Goal: Find specific page/section: Locate a particular part of the current website

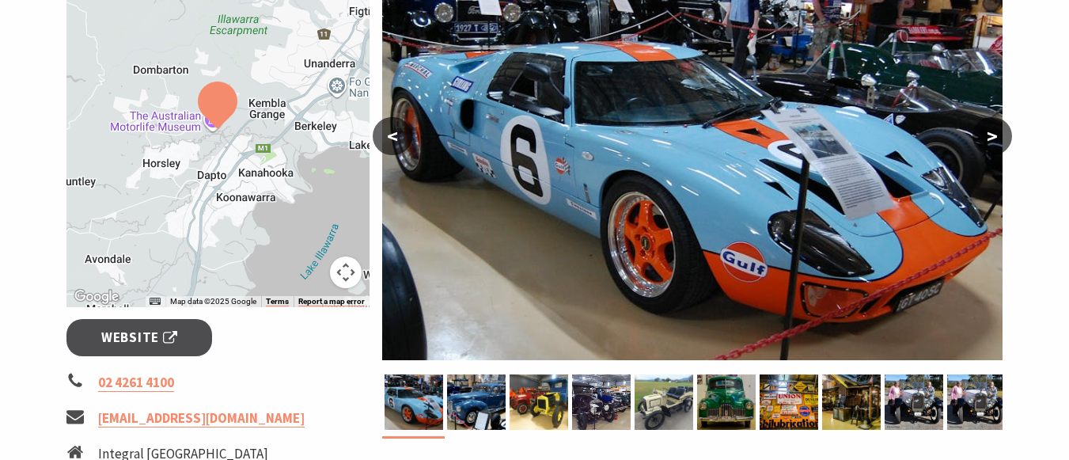
scroll to position [316, 0]
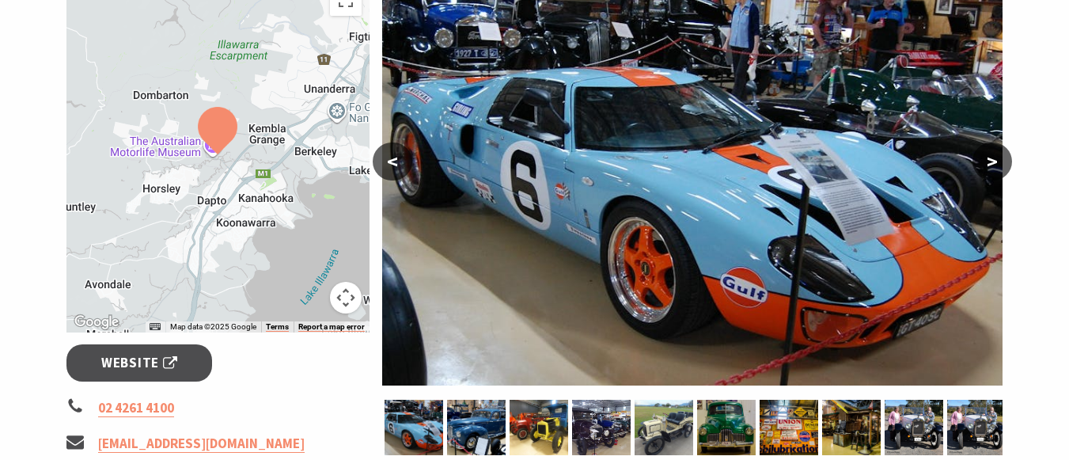
click at [210, 180] on div at bounding box center [218, 154] width 304 height 356
click at [189, 202] on div at bounding box center [218, 154] width 304 height 356
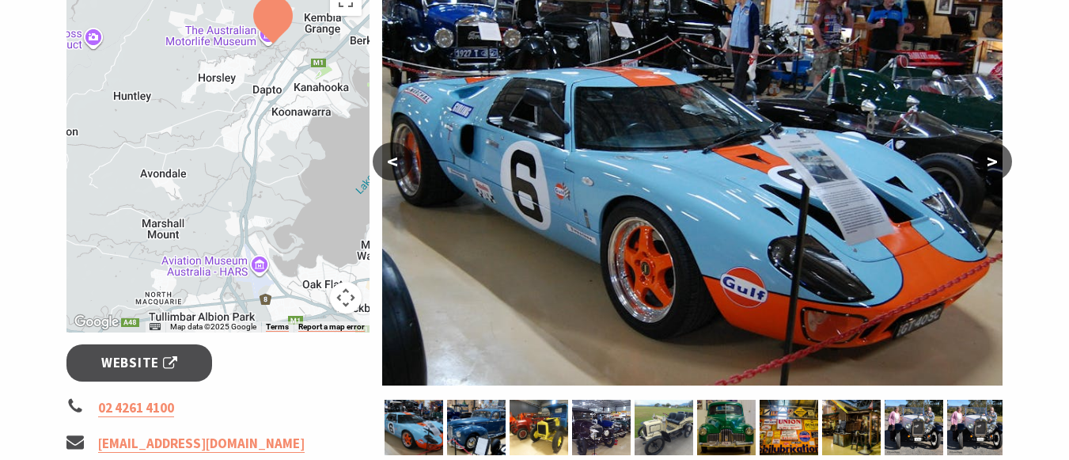
drag, startPoint x: 254, startPoint y: 163, endPoint x: 306, endPoint y: 56, distance: 118.9
click at [309, 55] on div at bounding box center [218, 154] width 304 height 356
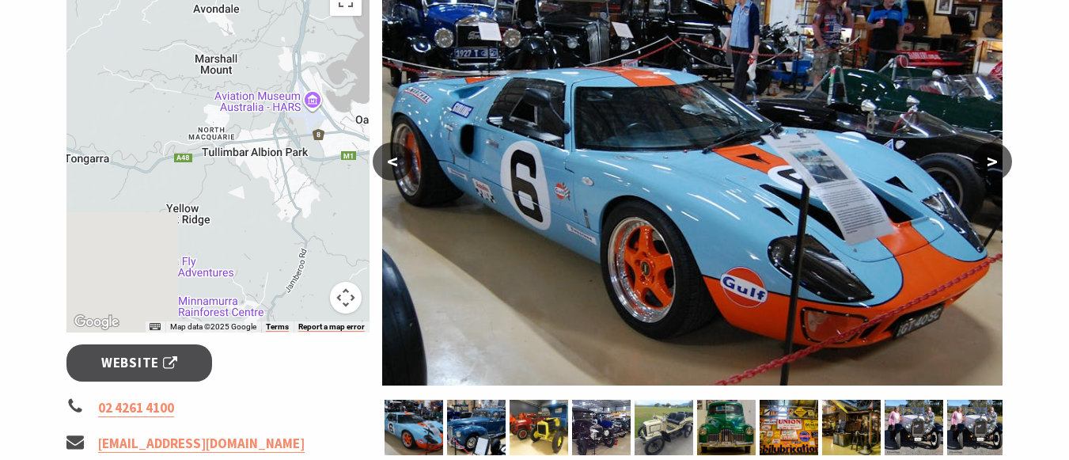
drag, startPoint x: 246, startPoint y: 266, endPoint x: 299, endPoint y: 97, distance: 176.6
click at [299, 97] on div at bounding box center [218, 154] width 304 height 356
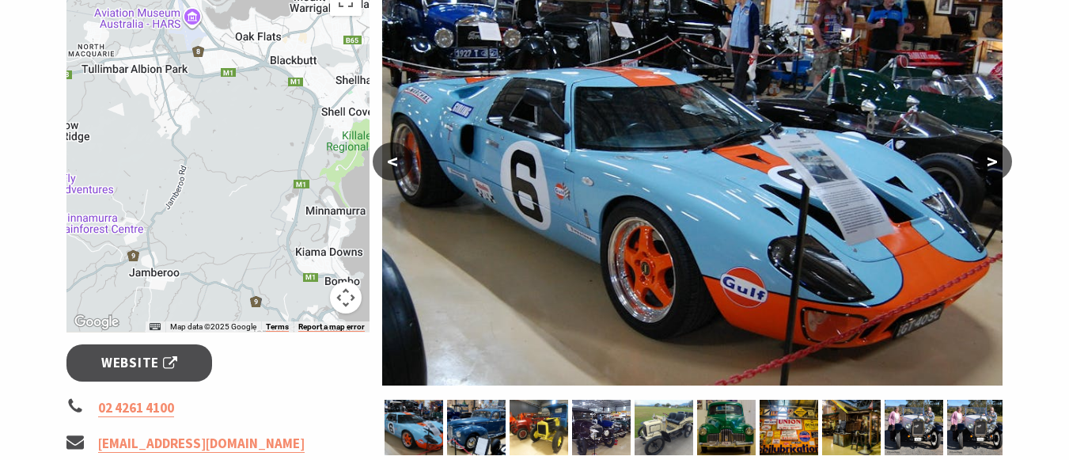
drag, startPoint x: 285, startPoint y: 146, endPoint x: 163, endPoint y: 60, distance: 148.8
click at [163, 60] on div at bounding box center [218, 154] width 304 height 356
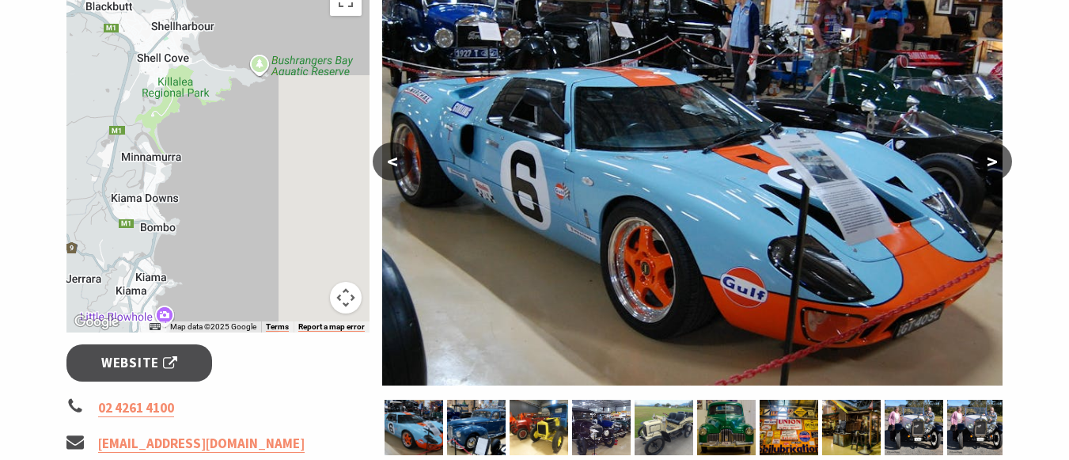
drag, startPoint x: 189, startPoint y: 161, endPoint x: 99, endPoint y: 140, distance: 92.5
click at [99, 140] on div at bounding box center [218, 154] width 304 height 356
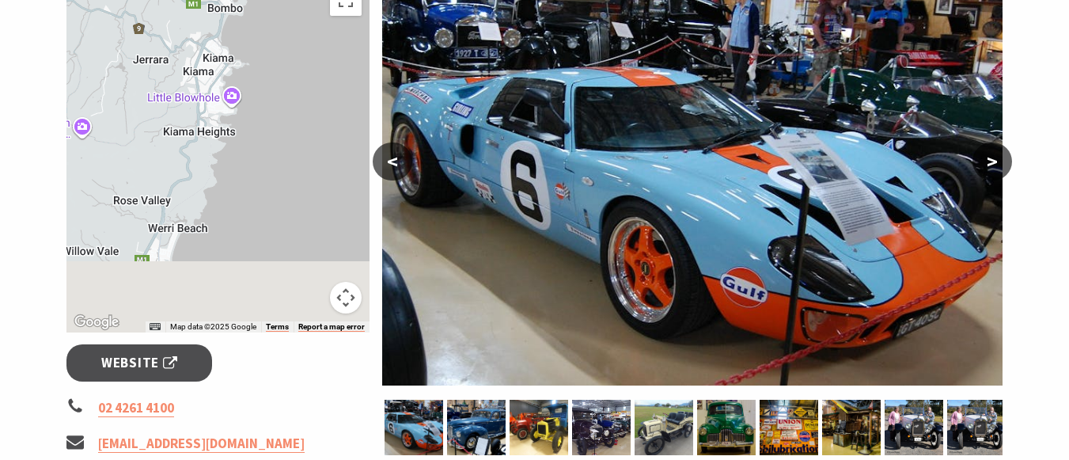
drag, startPoint x: 167, startPoint y: 282, endPoint x: 226, endPoint y: 74, distance: 215.6
click at [226, 74] on div at bounding box center [218, 154] width 304 height 356
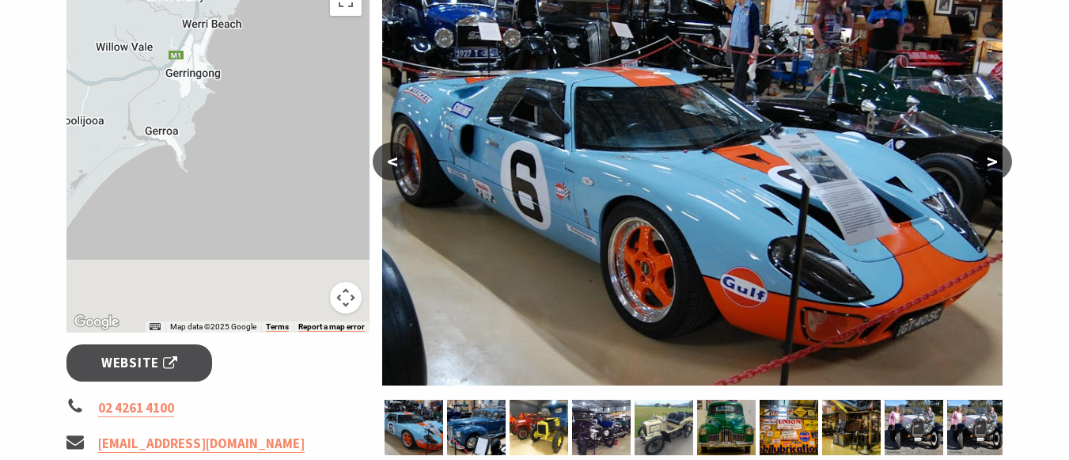
drag, startPoint x: 220, startPoint y: 153, endPoint x: 237, endPoint y: 51, distance: 103.5
click at [237, 51] on div at bounding box center [218, 154] width 304 height 356
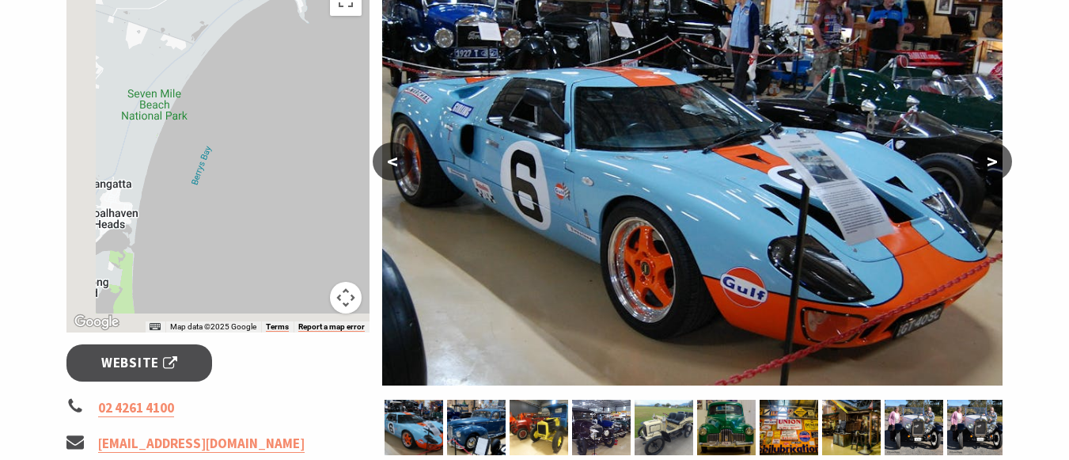
drag, startPoint x: 131, startPoint y: 186, endPoint x: 251, endPoint y: 52, distance: 179.3
click at [251, 52] on div at bounding box center [218, 154] width 304 height 356
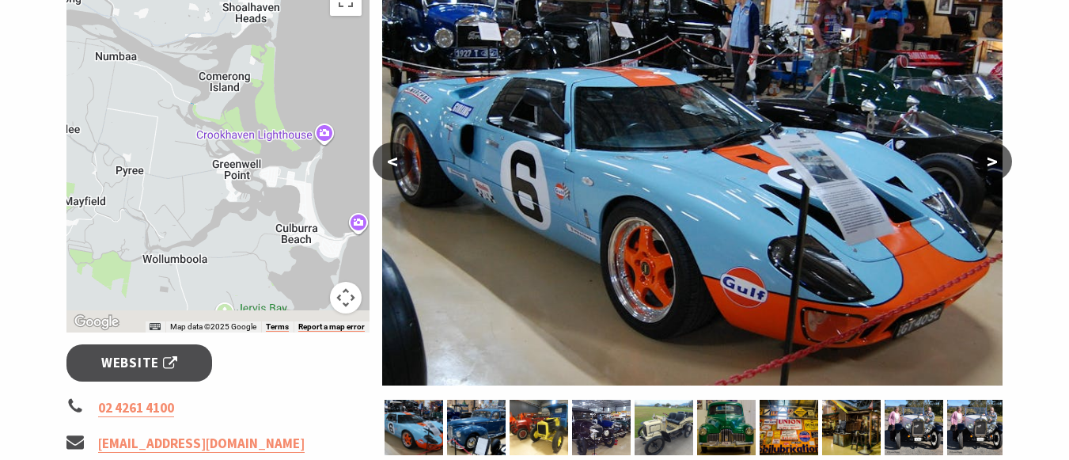
drag, startPoint x: 149, startPoint y: 262, endPoint x: 290, endPoint y: 56, distance: 249.2
click at [290, 56] on div at bounding box center [218, 154] width 304 height 356
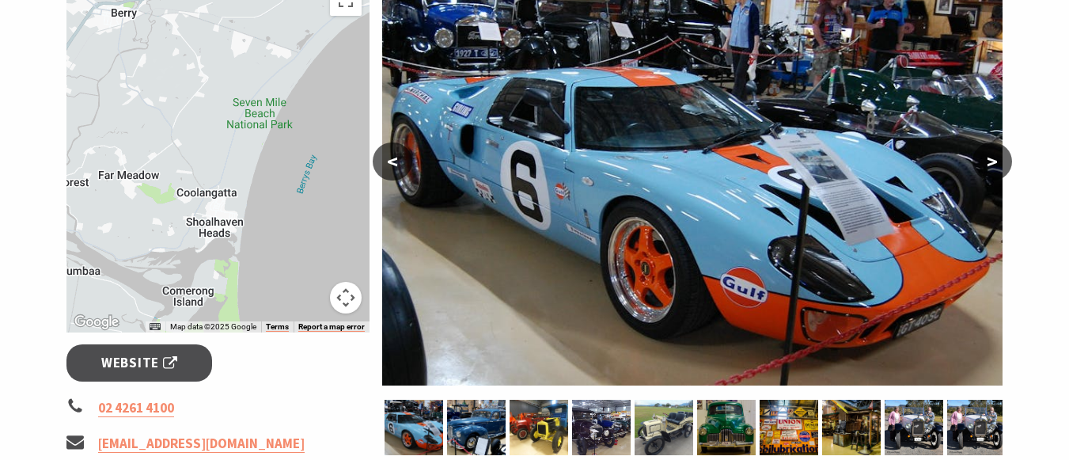
drag, startPoint x: 215, startPoint y: 28, endPoint x: 174, endPoint y: 252, distance: 227.6
click at [174, 252] on div at bounding box center [218, 154] width 304 height 356
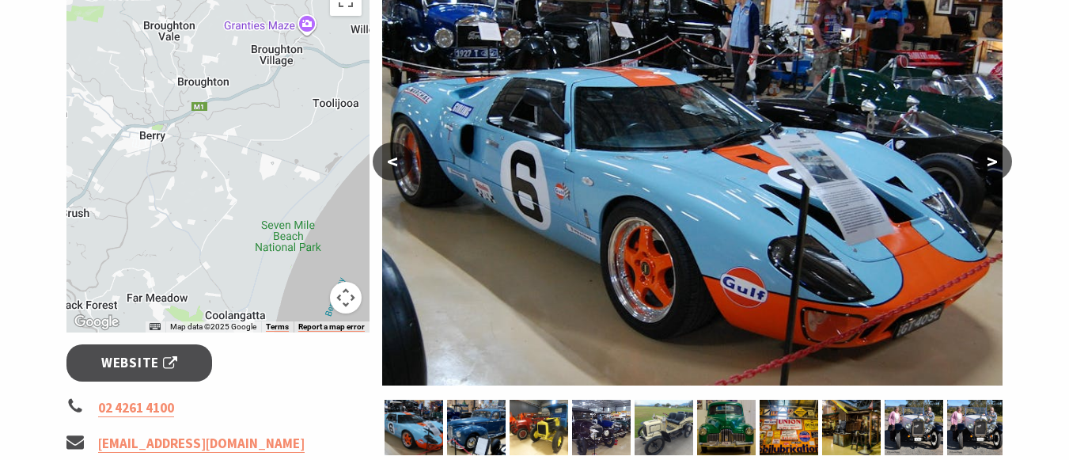
drag, startPoint x: 165, startPoint y: 75, endPoint x: 195, endPoint y: 195, distance: 123.7
click at [195, 199] on div at bounding box center [218, 154] width 304 height 356
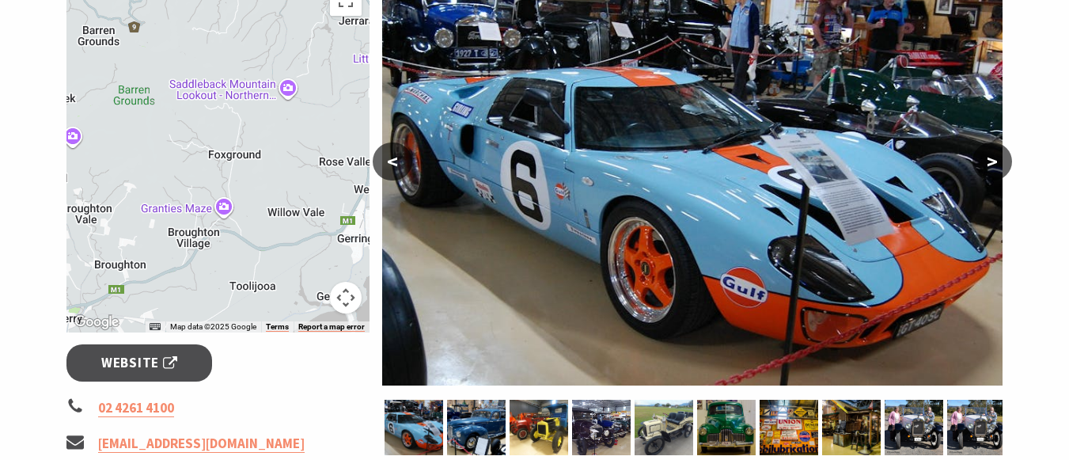
drag, startPoint x: 261, startPoint y: 106, endPoint x: 176, endPoint y: 277, distance: 191.0
click at [176, 286] on div at bounding box center [218, 154] width 304 height 356
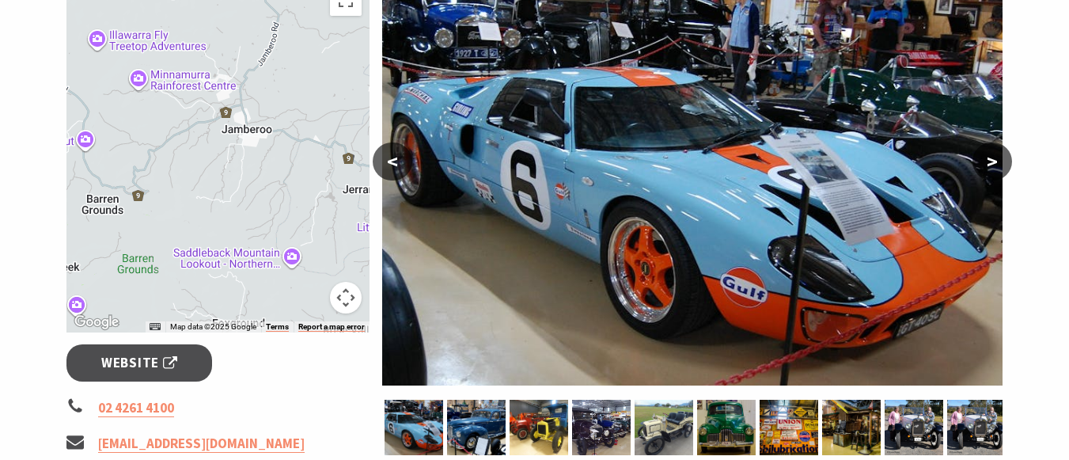
drag, startPoint x: 212, startPoint y: 113, endPoint x: 218, endPoint y: 229, distance: 115.7
click at [219, 289] on div at bounding box center [218, 154] width 304 height 356
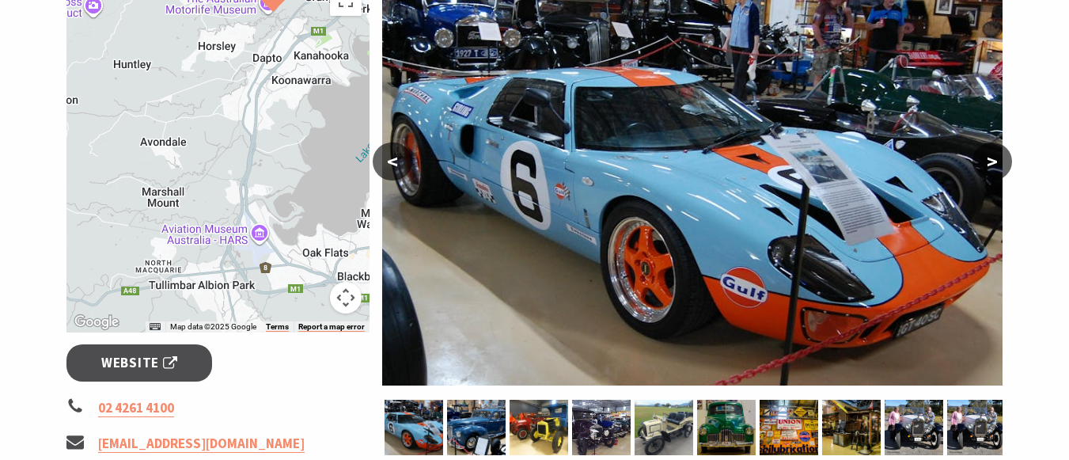
drag, startPoint x: 249, startPoint y: 121, endPoint x: 214, endPoint y: 330, distance: 211.8
click at [214, 329] on div "Map Data Map data ©2025 Google Map data ©2025 Google 2 km Click to toggle betwe…" at bounding box center [218, 154] width 304 height 356
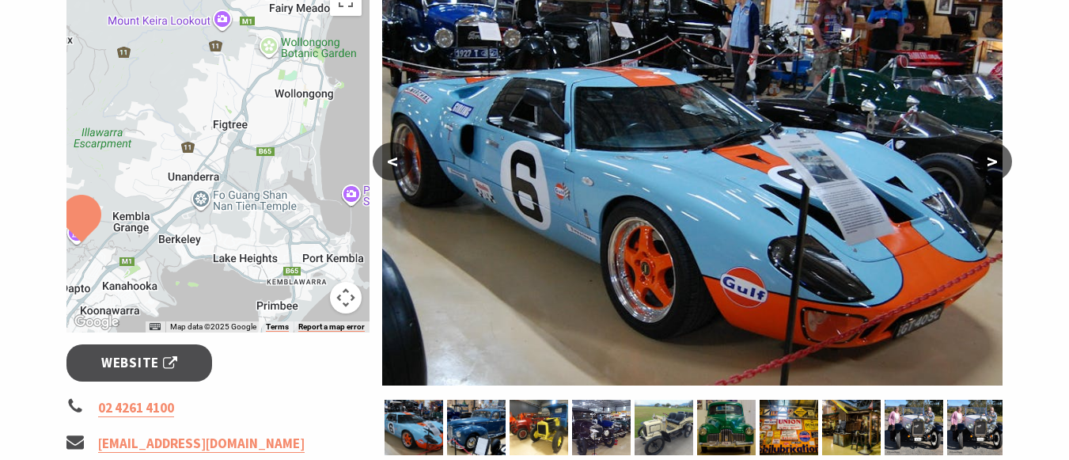
drag, startPoint x: 308, startPoint y: 121, endPoint x: 139, endPoint y: 287, distance: 236.6
click at [139, 287] on div at bounding box center [218, 154] width 304 height 356
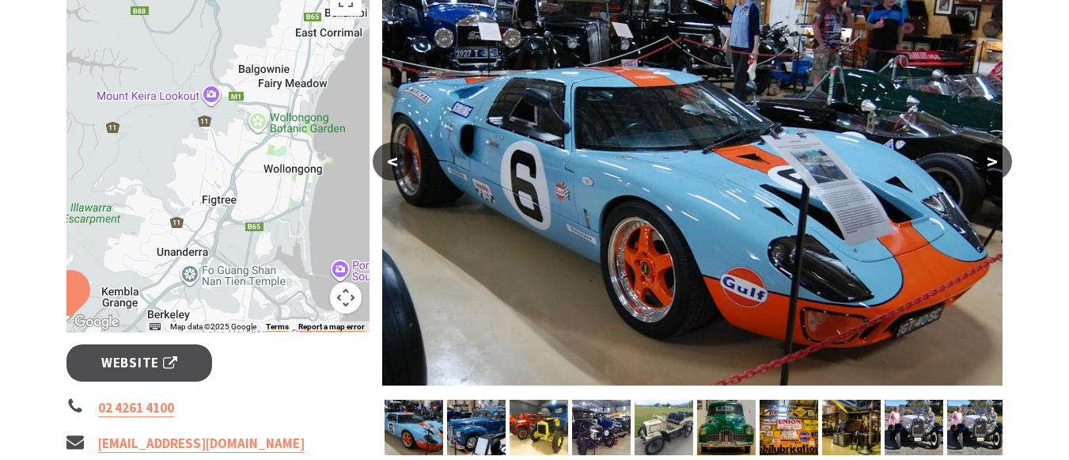
drag, startPoint x: 252, startPoint y: 85, endPoint x: 241, endPoint y: 160, distance: 76.0
click at [241, 160] on div at bounding box center [218, 154] width 304 height 356
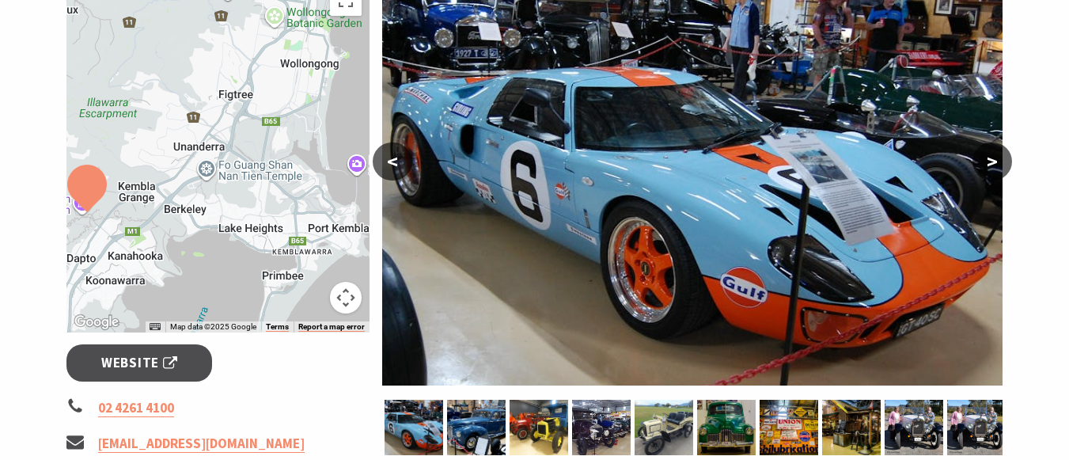
drag, startPoint x: 316, startPoint y: 182, endPoint x: 331, endPoint y: 96, distance: 87.7
click at [331, 96] on div at bounding box center [218, 154] width 304 height 356
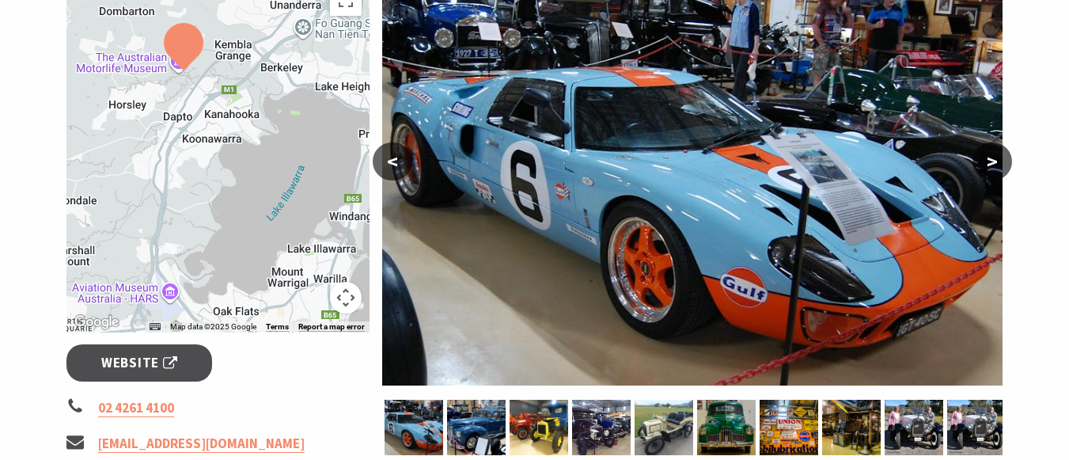
drag, startPoint x: 243, startPoint y: 176, endPoint x: 278, endPoint y: 129, distance: 58.2
click at [278, 129] on div at bounding box center [218, 154] width 304 height 356
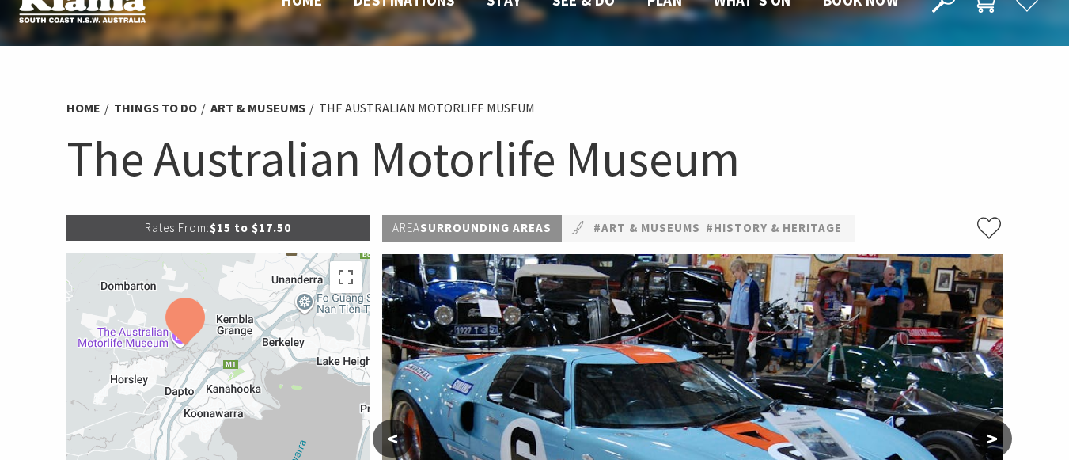
scroll to position [0, 0]
